Goal: Transaction & Acquisition: Book appointment/travel/reservation

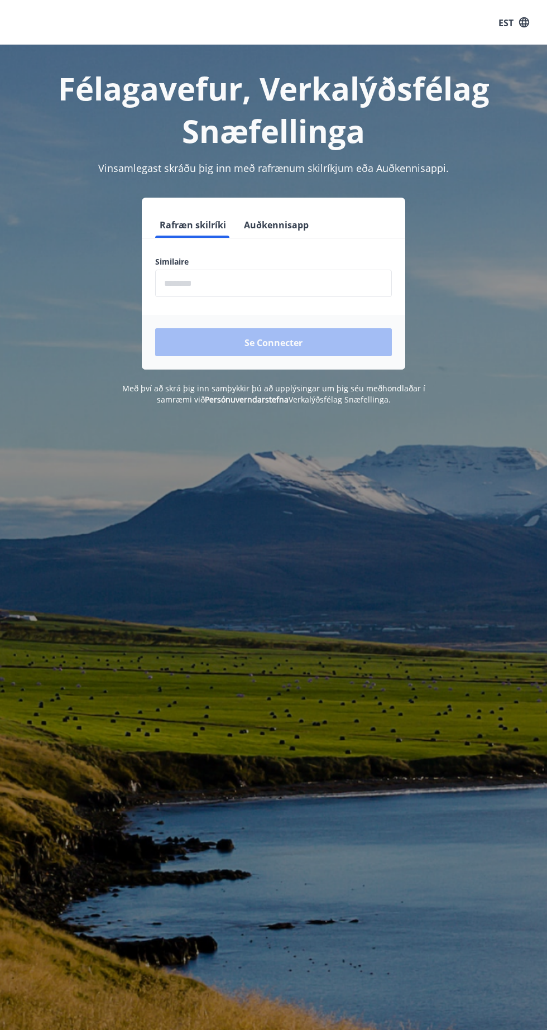
click at [328, 279] on input "phone" at bounding box center [273, 283] width 237 height 27
type input "********"
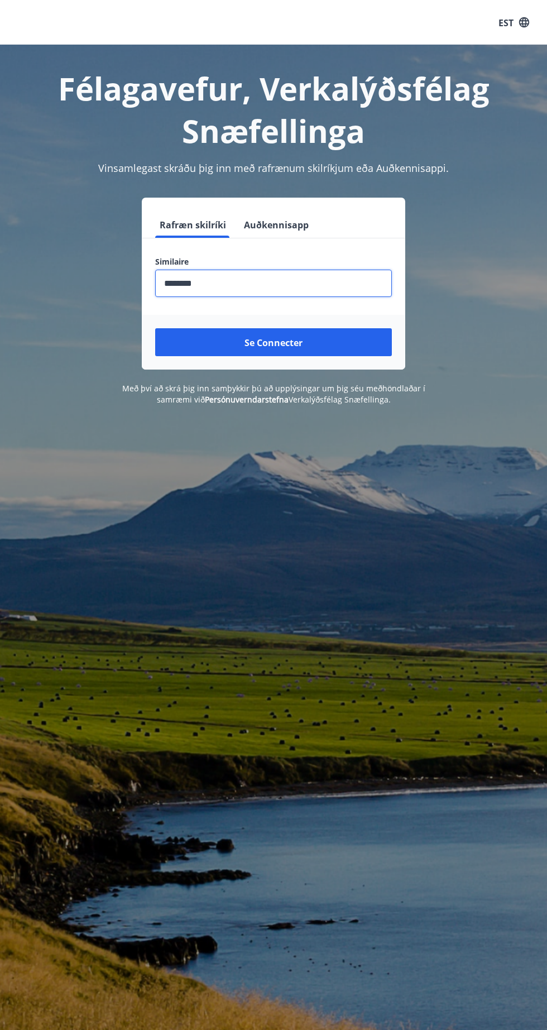
click at [342, 343] on button "Se connecter" at bounding box center [273, 342] width 237 height 28
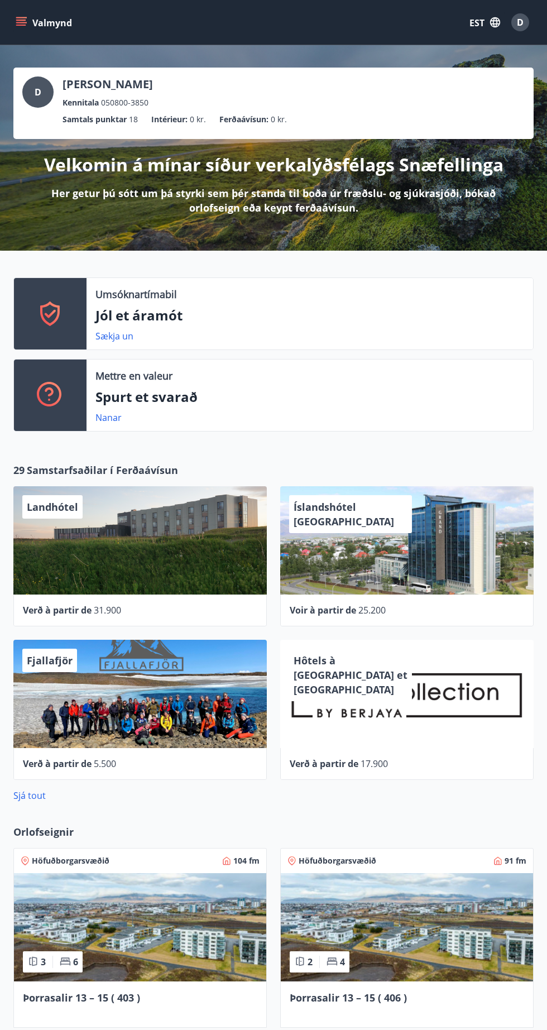
click at [470, 17] on font "EST" at bounding box center [477, 23] width 15 height 12
click at [391, 70] on div "Anglais" at bounding box center [394, 70] width 116 height 13
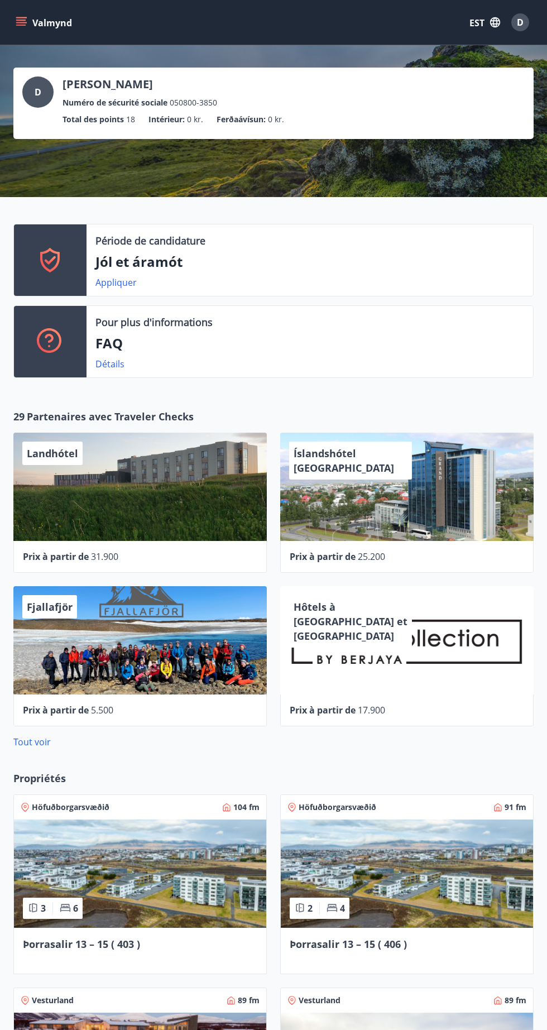
click at [22, 17] on icon "menu" at bounding box center [22, 17] width 12 height 1
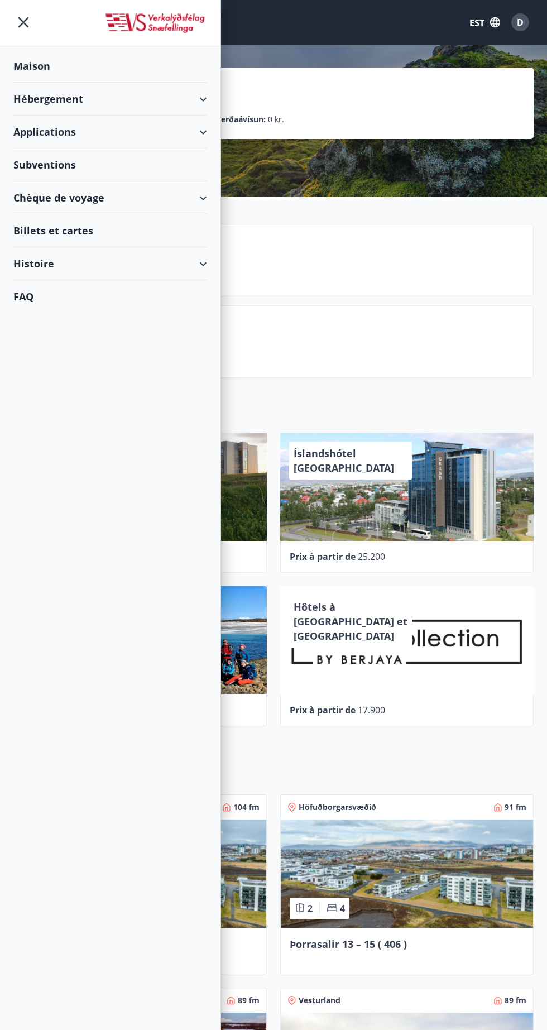
click at [30, 104] on font "Hébergement" at bounding box center [48, 98] width 70 height 13
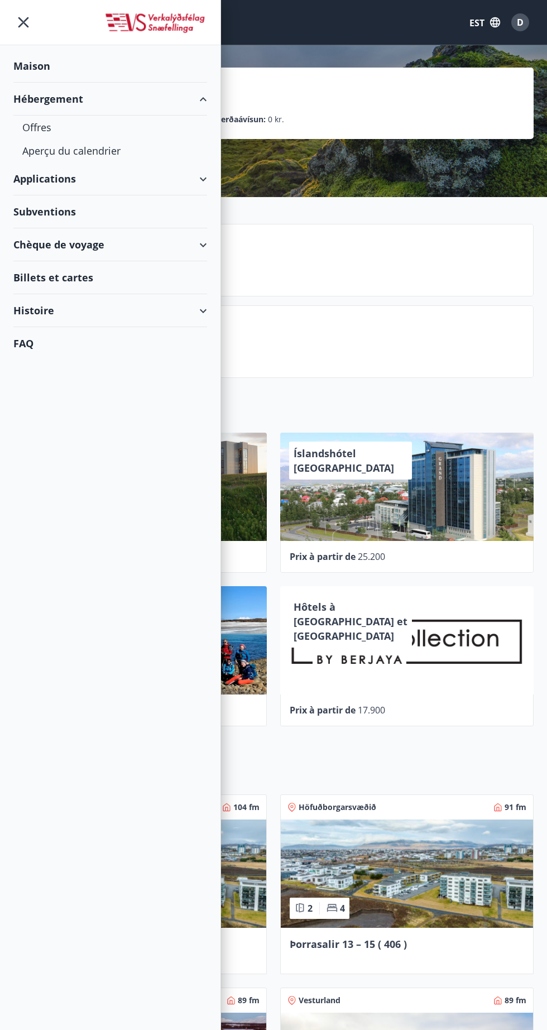
click at [36, 127] on font "Offres" at bounding box center [36, 127] width 29 height 13
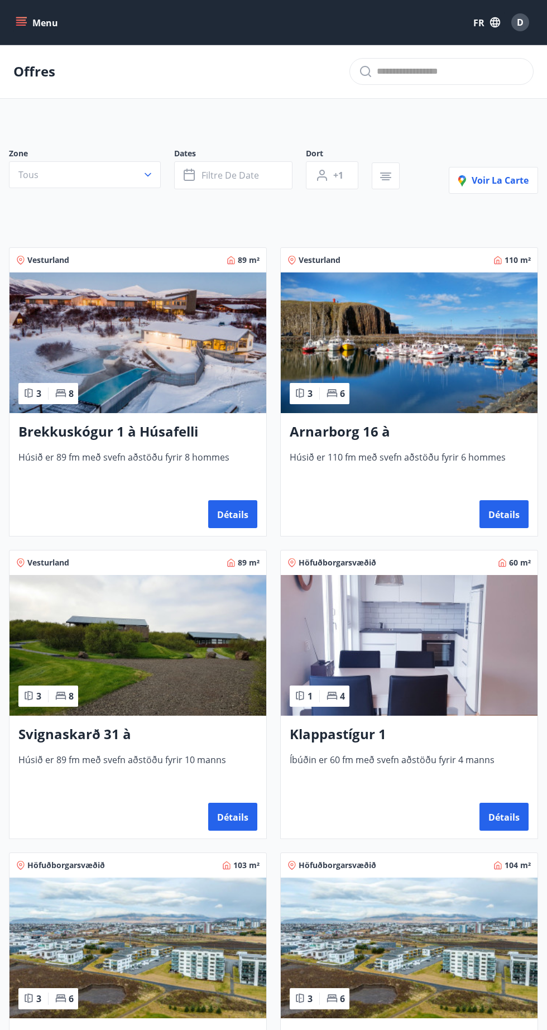
click at [78, 453] on font "Húsið er 89 fm með svefn aðstöðu fyrir 8 hommes" at bounding box center [123, 457] width 211 height 12
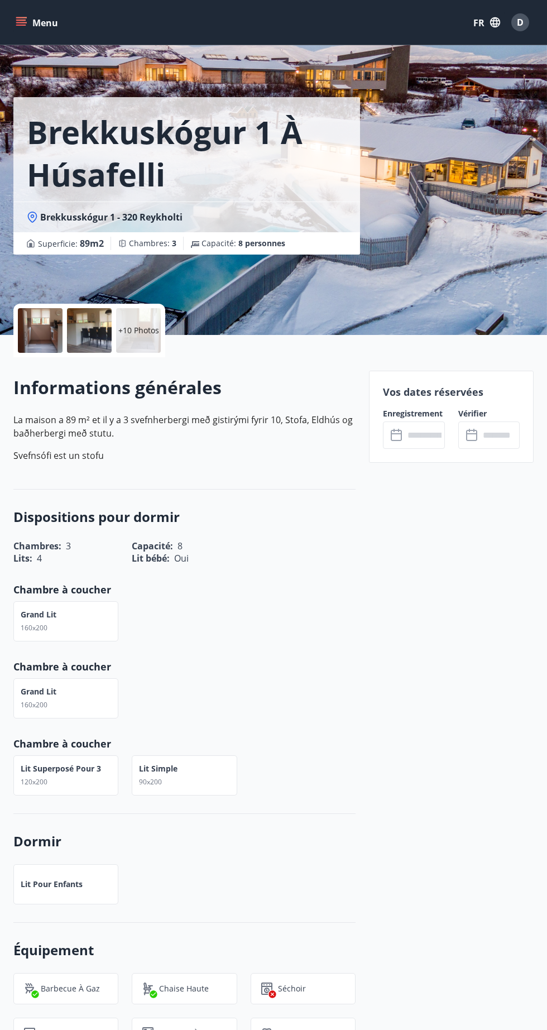
click at [421, 435] on input "text" at bounding box center [424, 434] width 40 height 27
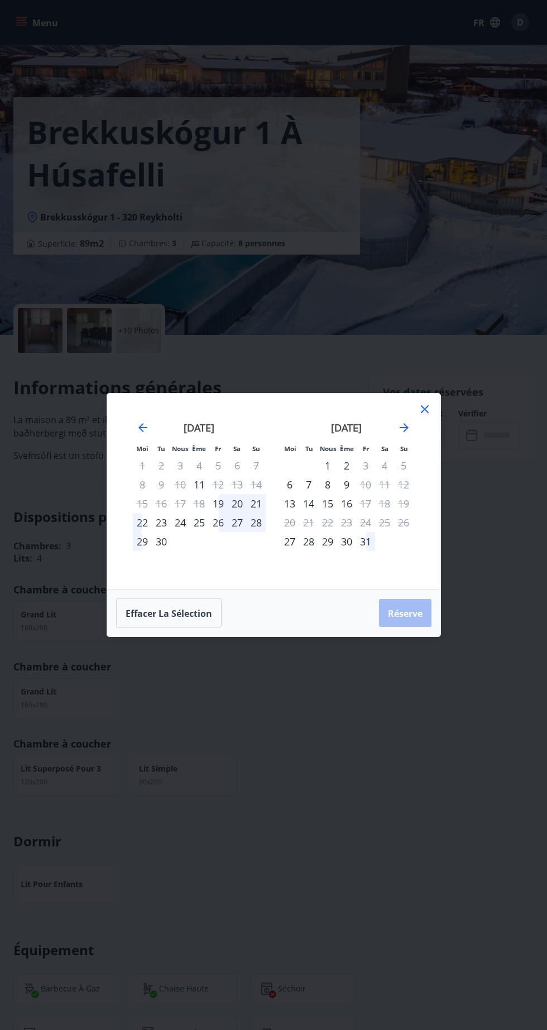
click at [403, 428] on icon "Avancez pour passer au mois suivant." at bounding box center [404, 427] width 9 height 9
